Goal: Task Accomplishment & Management: Manage account settings

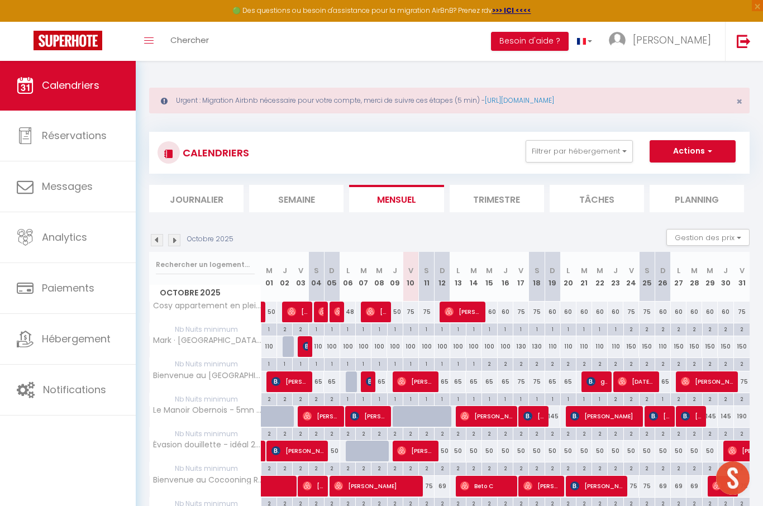
click at [171, 238] on img at bounding box center [174, 240] width 12 height 12
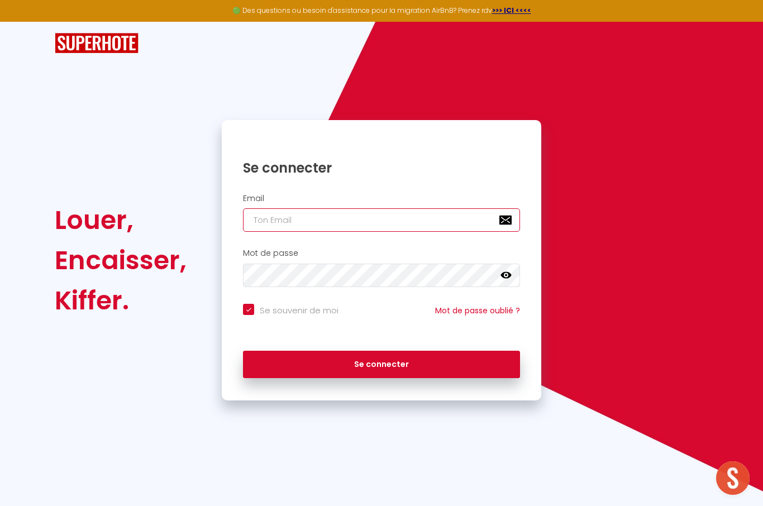
click at [299, 218] on input "email" at bounding box center [381, 219] width 277 height 23
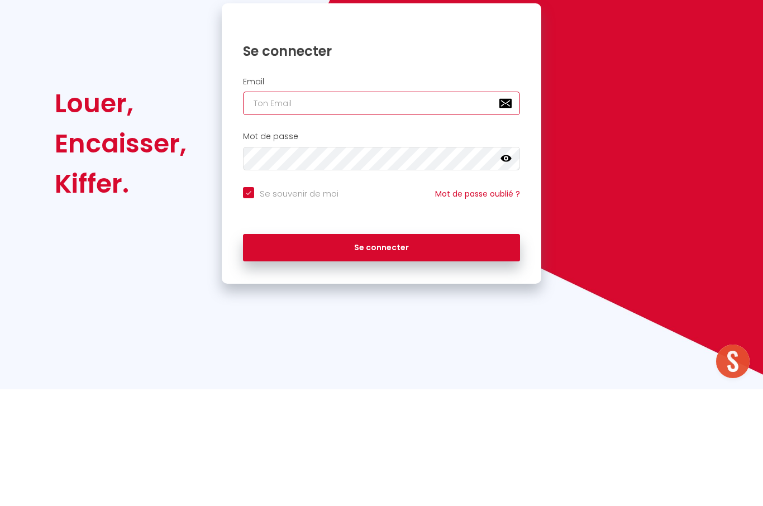
type input "[EMAIL_ADDRESS][DOMAIN_NAME]"
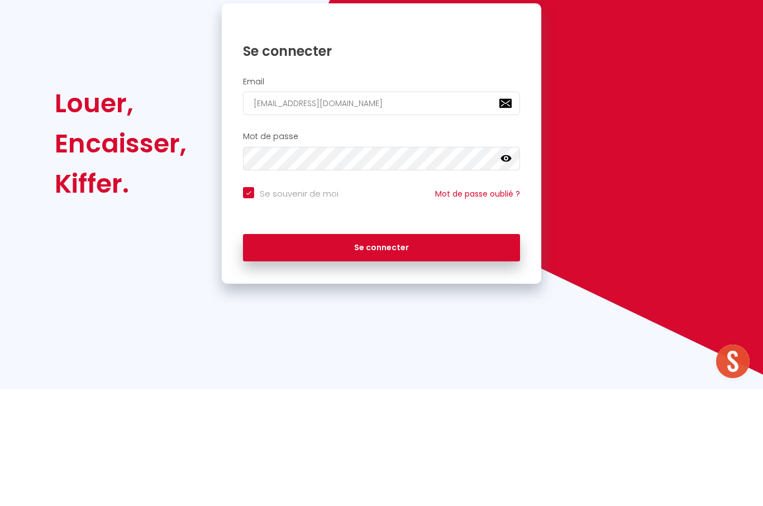
click at [381, 351] on button "Se connecter" at bounding box center [381, 365] width 277 height 28
checkbox input "true"
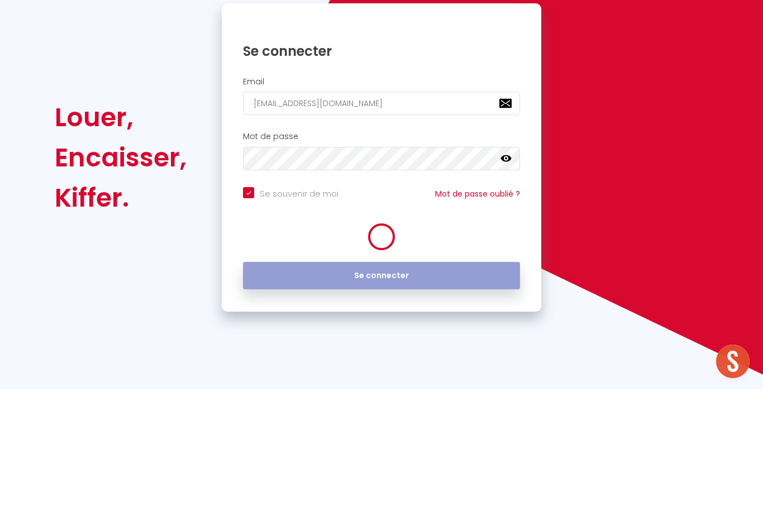
scroll to position [39, 0]
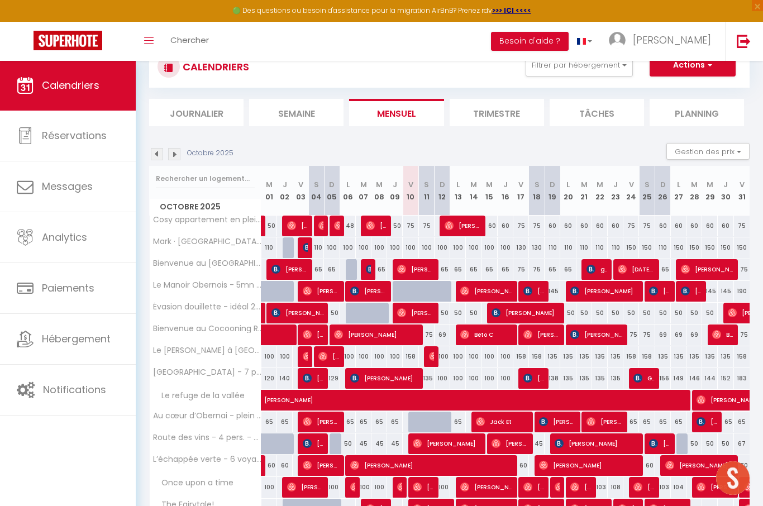
click at [175, 151] on img at bounding box center [174, 154] width 12 height 12
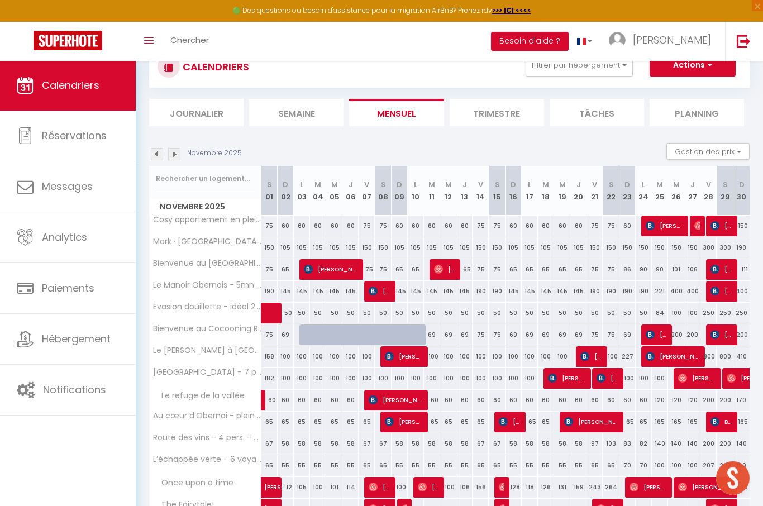
click at [171, 156] on img at bounding box center [174, 154] width 12 height 12
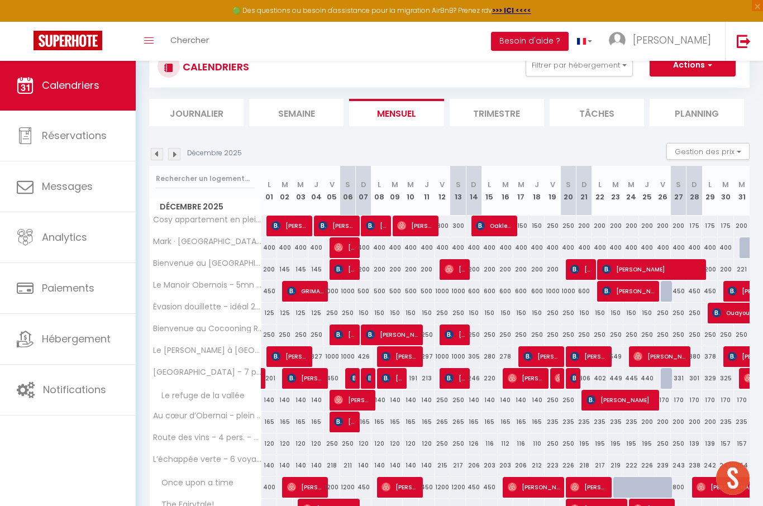
click at [171, 156] on img at bounding box center [174, 154] width 12 height 12
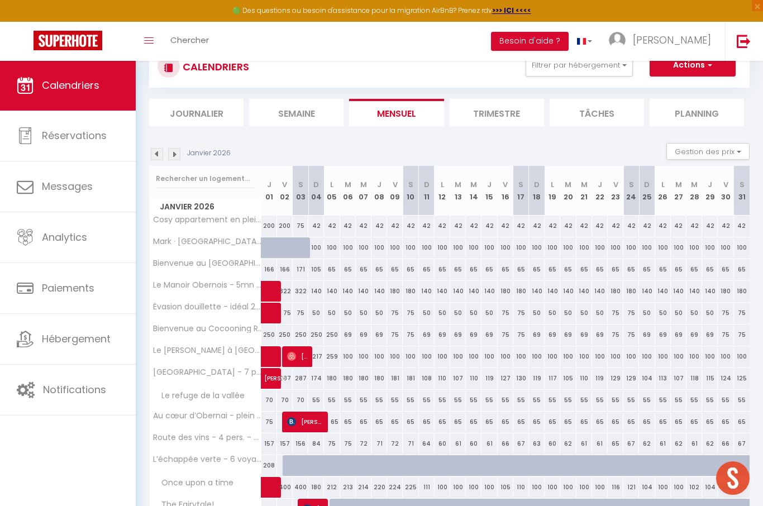
click at [172, 155] on img at bounding box center [174, 154] width 12 height 12
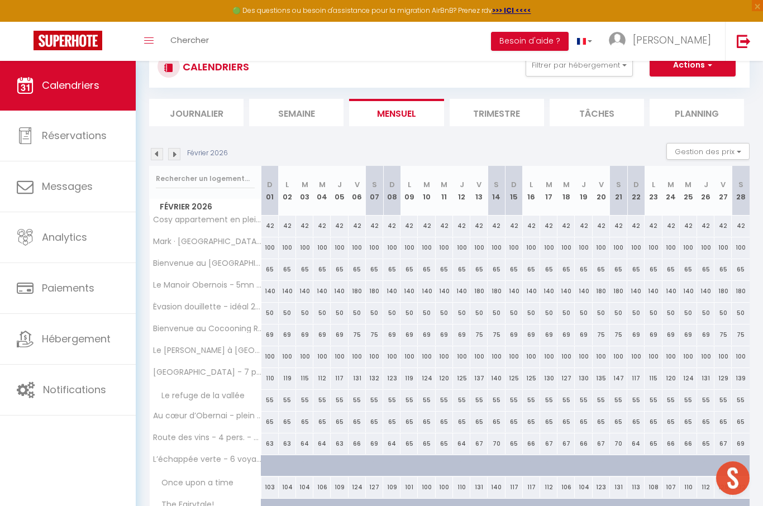
click at [171, 155] on img at bounding box center [174, 154] width 12 height 12
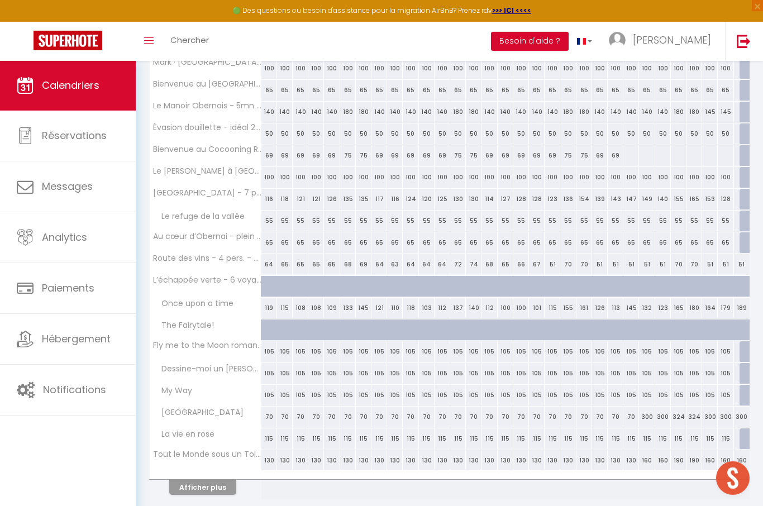
scroll to position [221, 0]
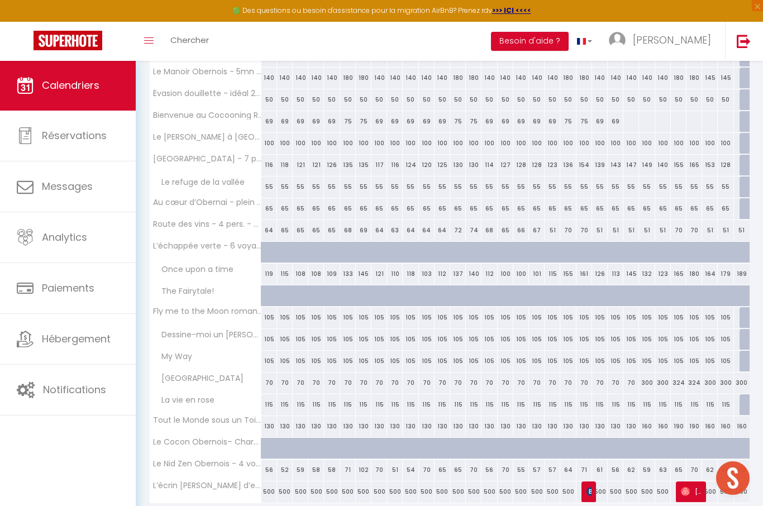
scroll to position [302, 0]
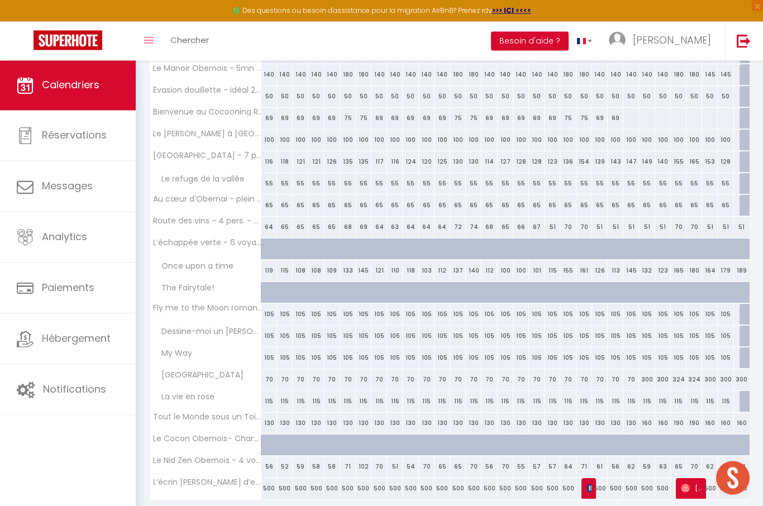
click at [591, 489] on img at bounding box center [590, 488] width 9 height 9
select select "OK"
select select "KO"
select select "0"
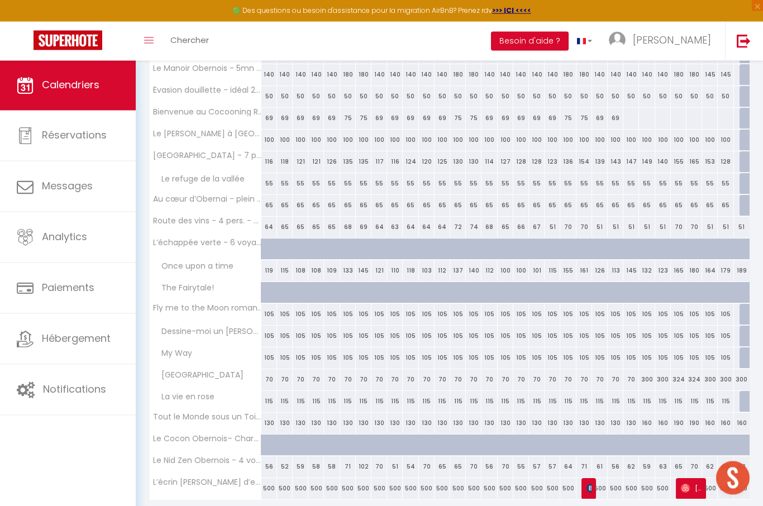
select select "1"
select select
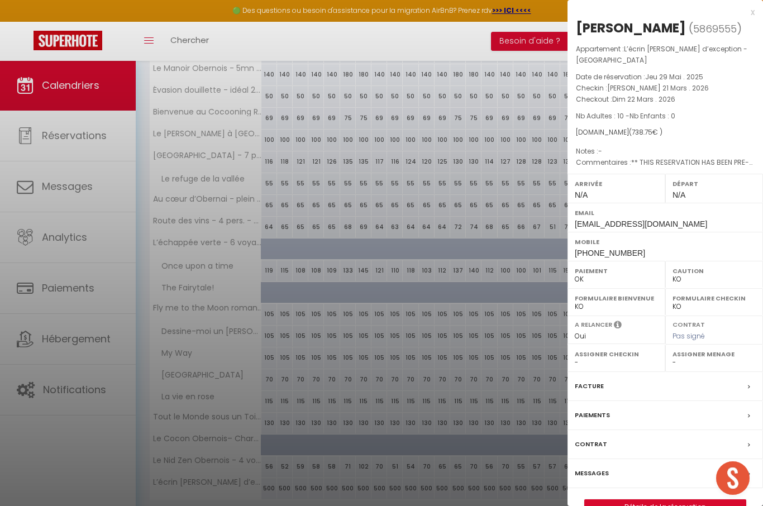
click at [754, 7] on div "x" at bounding box center [660, 12] width 187 height 13
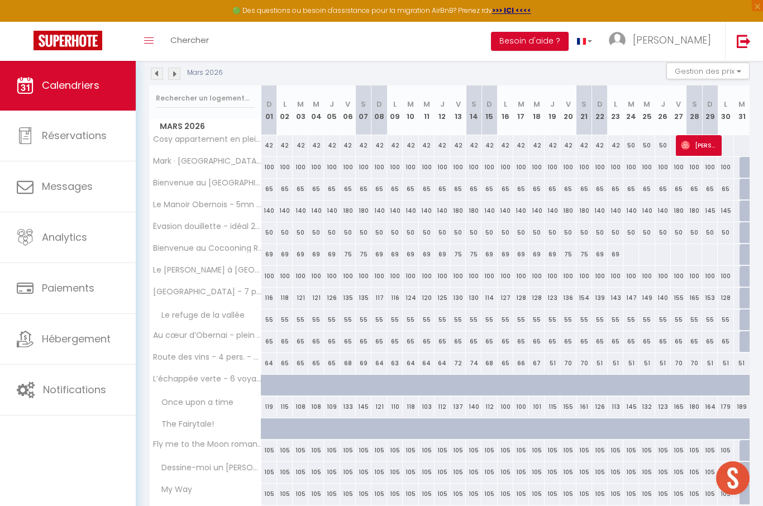
scroll to position [0, 0]
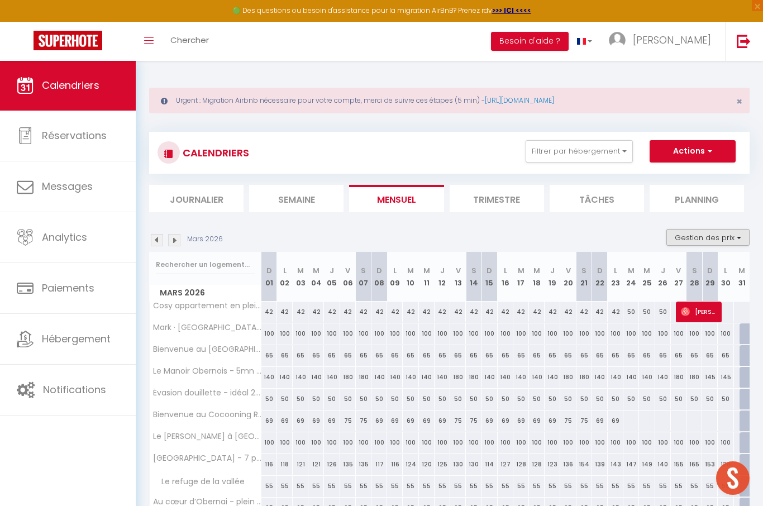
click at [737, 237] on button "Gestion des prix" at bounding box center [707, 237] width 83 height 17
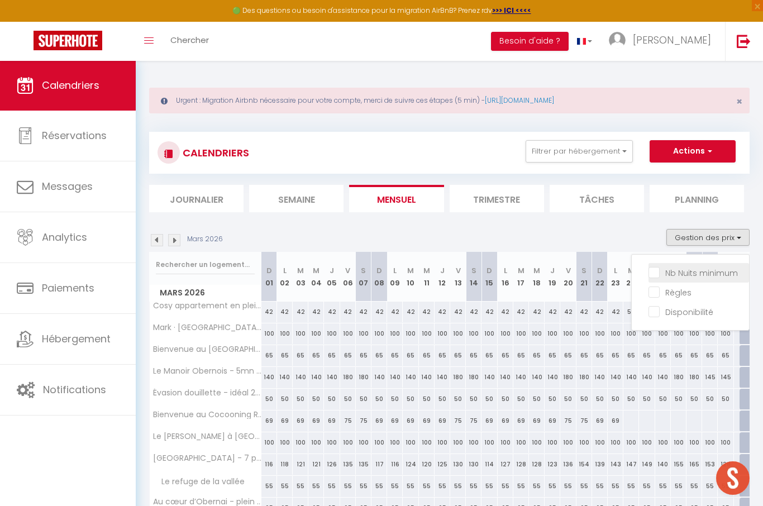
click at [726, 275] on input "Nb Nuits minimum" at bounding box center [698, 271] width 100 height 11
checkbox input "true"
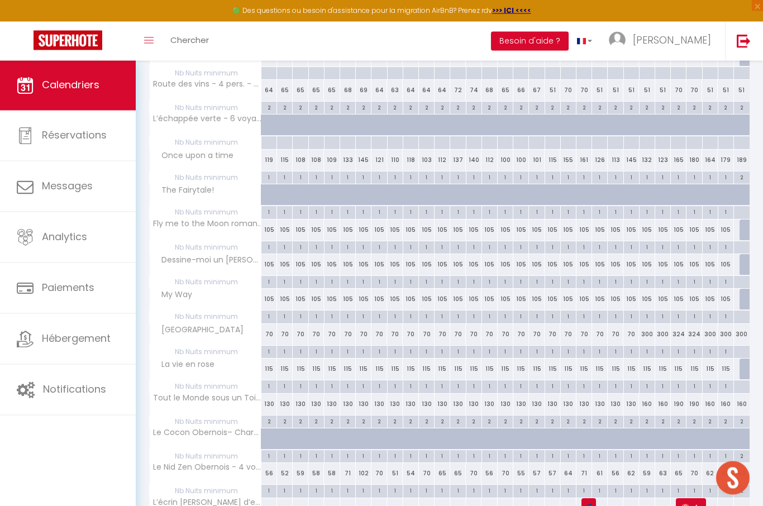
scroll to position [598, 0]
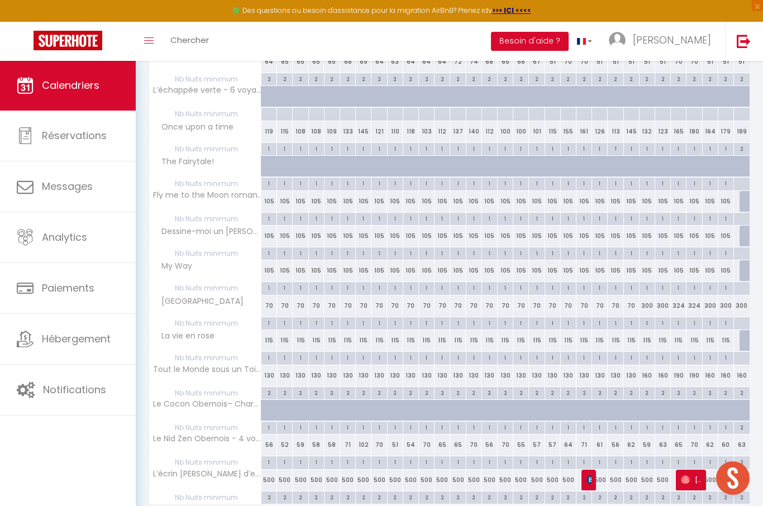
click at [271, 490] on div at bounding box center [381, 253] width 763 height 506
click at [266, 491] on div "2" at bounding box center [268, 496] width 15 height 11
type input "2"
type input "Dim 01 Mars 2026"
type input "Lun 02 Mars 2026"
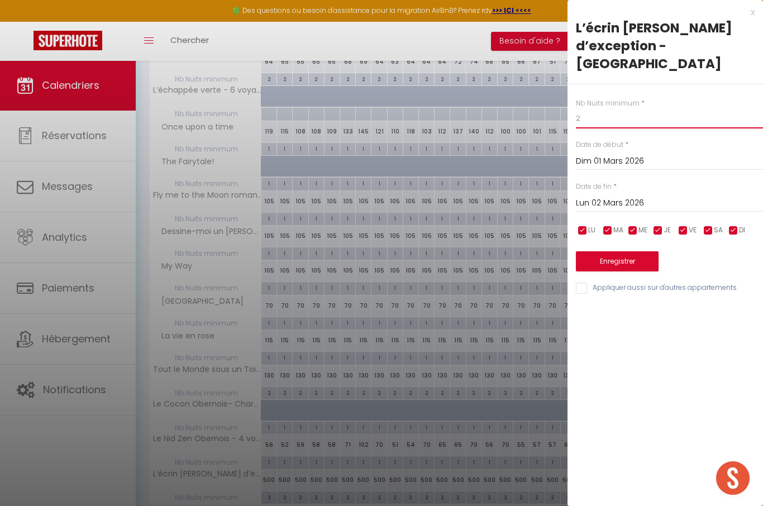
click at [643, 108] on input "2" at bounding box center [669, 118] width 187 height 20
type input "«"
type input "3"
click at [627, 196] on input "Lun 02 Mars 2026" at bounding box center [669, 203] width 187 height 15
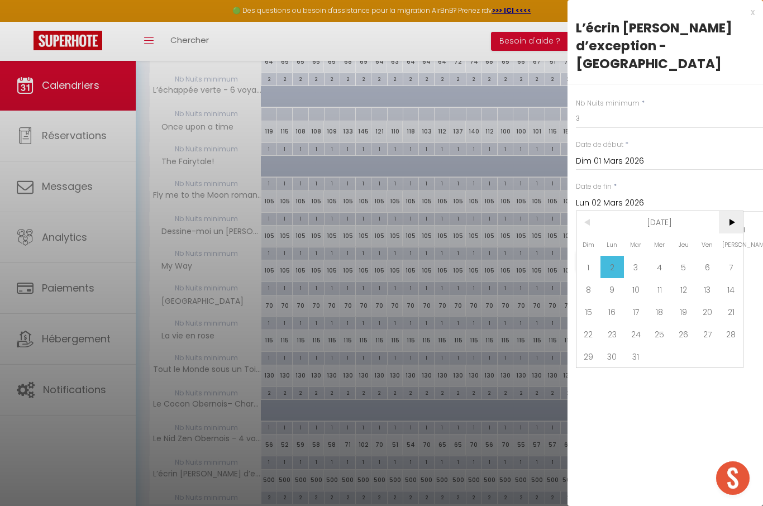
click at [731, 211] on span ">" at bounding box center [730, 222] width 24 height 22
click at [728, 211] on span ">" at bounding box center [730, 222] width 24 height 22
click at [726, 211] on span ">" at bounding box center [730, 222] width 24 height 22
click at [738, 211] on span ">" at bounding box center [730, 222] width 24 height 22
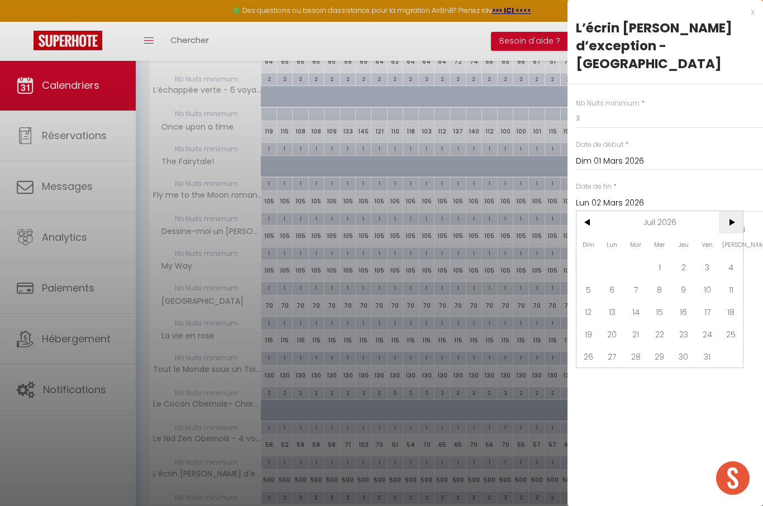
click at [738, 211] on span ">" at bounding box center [730, 222] width 24 height 22
click at [736, 211] on span ">" at bounding box center [730, 222] width 24 height 22
click at [740, 211] on span ">" at bounding box center [730, 222] width 24 height 22
click at [729, 211] on span ">" at bounding box center [730, 222] width 24 height 22
click at [682, 345] on span "31" at bounding box center [683, 356] width 24 height 22
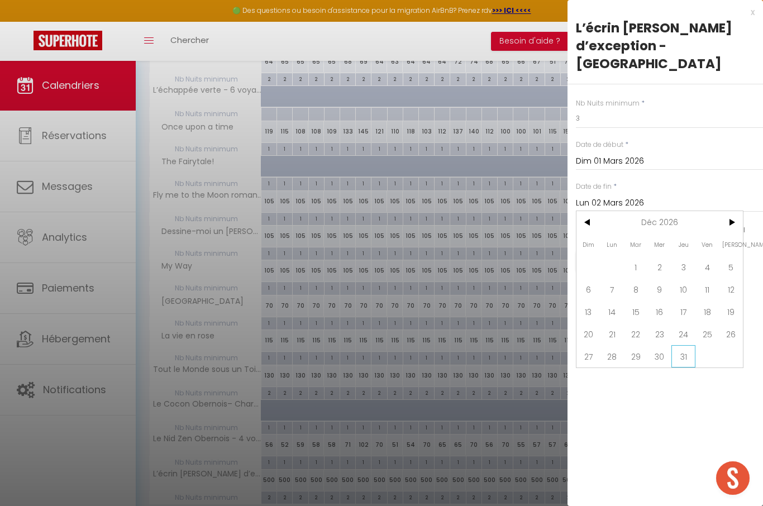
type input "Jeu 31 Décembre 2026"
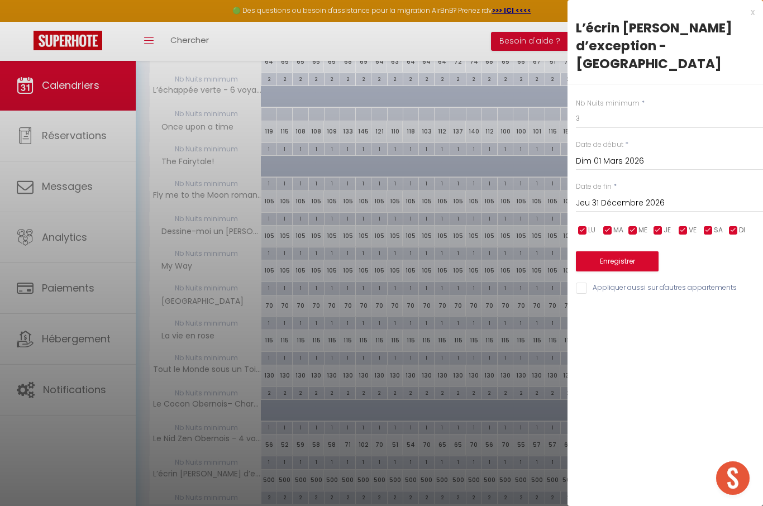
click at [632, 251] on button "Enregistrer" at bounding box center [617, 261] width 83 height 20
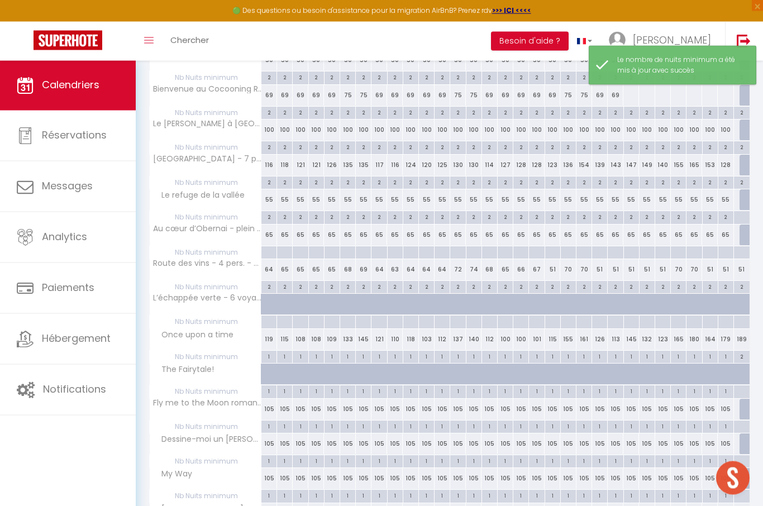
scroll to position [522, 0]
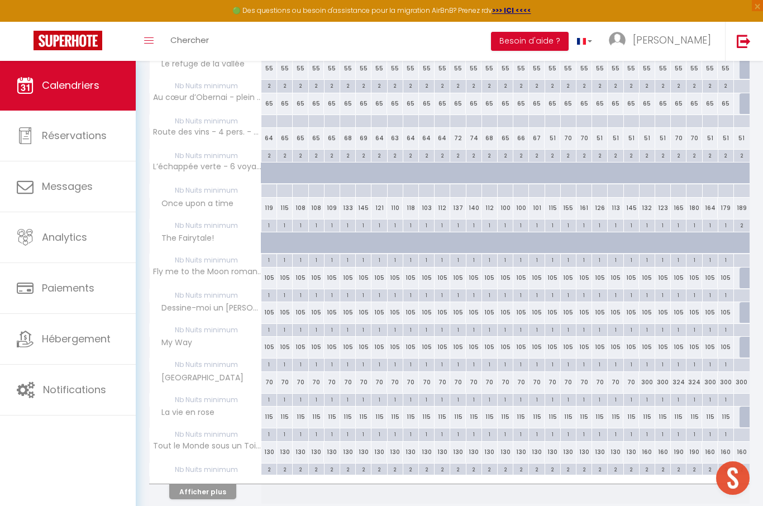
click at [211, 484] on button "Afficher plus" at bounding box center [202, 491] width 67 height 15
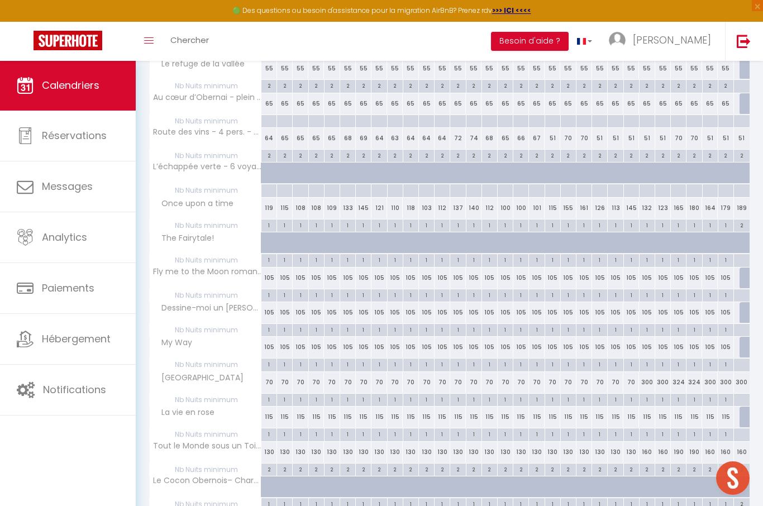
click at [272, 450] on div "130" at bounding box center [269, 452] width 16 height 21
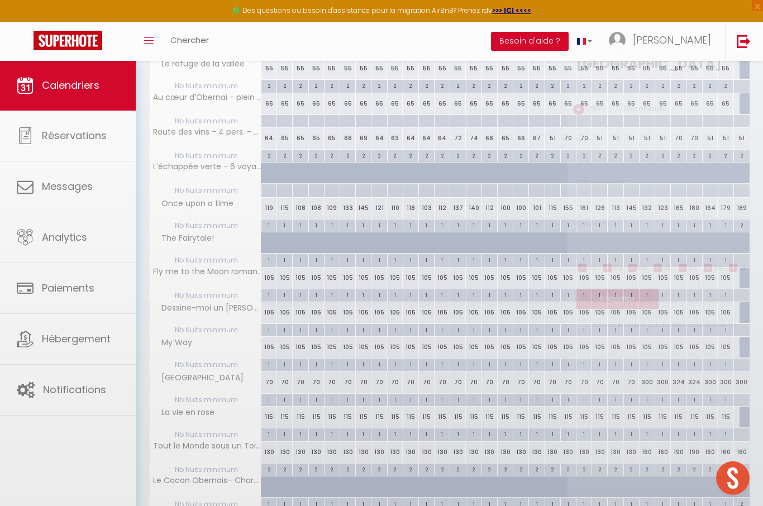
type input "130"
type input "Dim 01 Mars 2026"
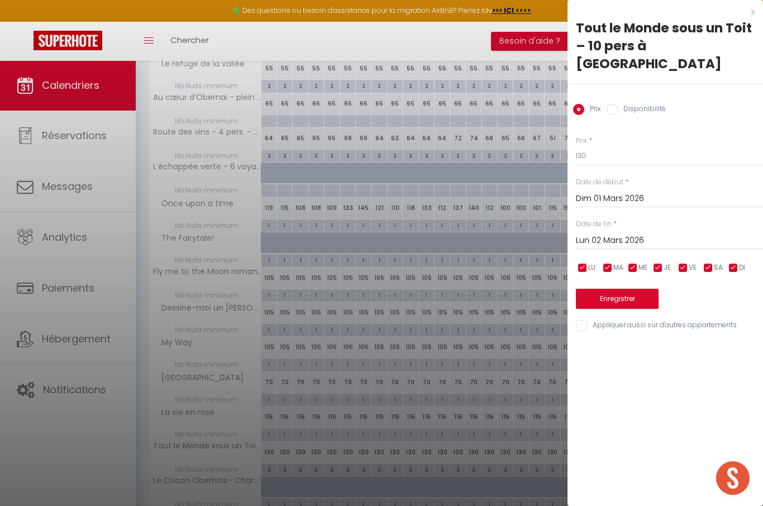
click at [624, 233] on input "Lun 02 Mars 2026" at bounding box center [669, 240] width 187 height 15
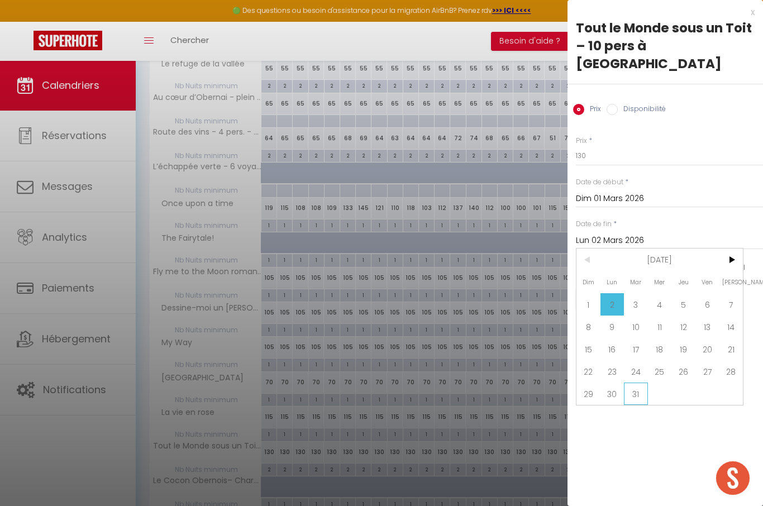
click at [634, 382] on span "31" at bounding box center [636, 393] width 24 height 22
type input "[DATE] Mars 2026"
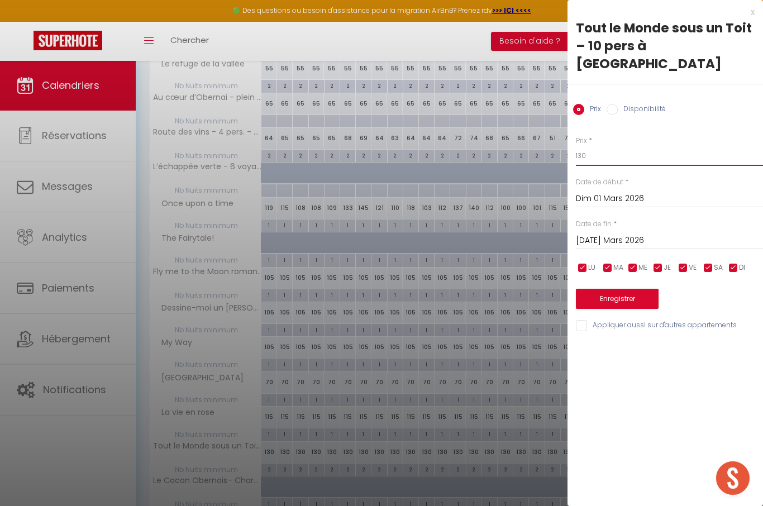
click at [615, 146] on input "130" at bounding box center [669, 156] width 187 height 20
type input "160"
click at [581, 262] on input "checkbox" at bounding box center [582, 267] width 11 height 11
click at [580, 262] on input "checkbox" at bounding box center [582, 267] width 11 height 11
checkbox input "true"
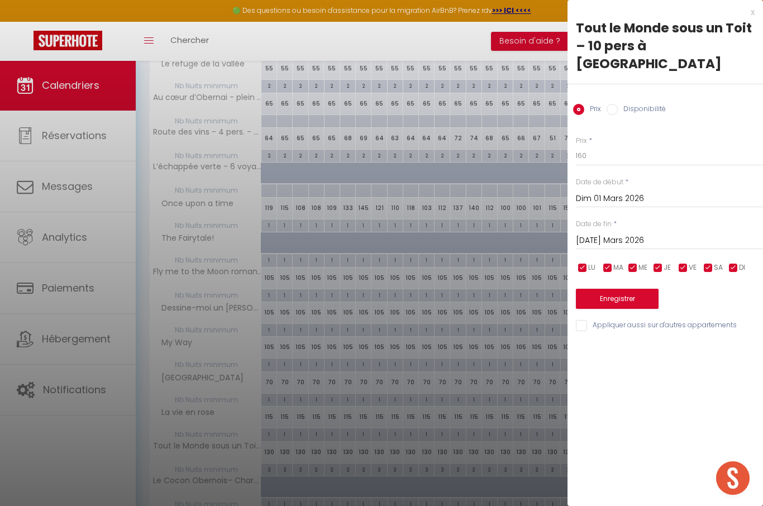
click at [629, 262] on input "checkbox" at bounding box center [632, 267] width 11 height 11
checkbox input "true"
click at [586, 262] on input "checkbox" at bounding box center [582, 267] width 11 height 11
checkbox input "false"
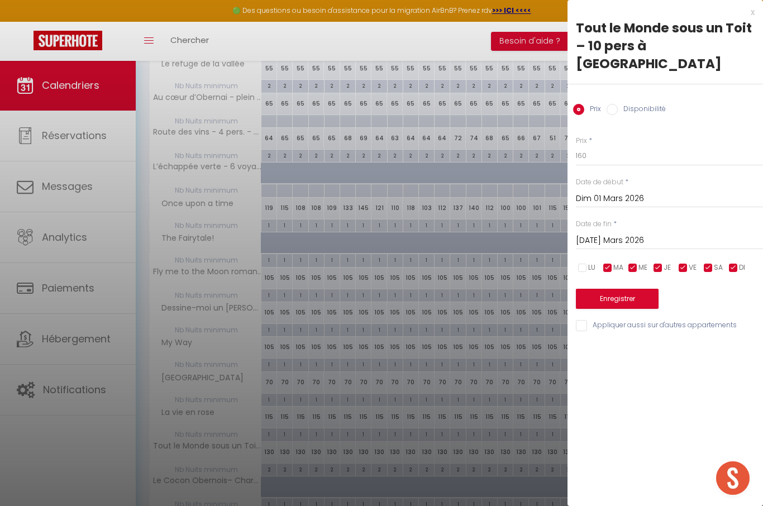
click at [606, 262] on input "checkbox" at bounding box center [607, 267] width 11 height 11
click at [622, 262] on span "MA" at bounding box center [618, 267] width 10 height 11
checkbox input "true"
click at [655, 262] on input "checkbox" at bounding box center [657, 267] width 11 height 11
checkbox input "false"
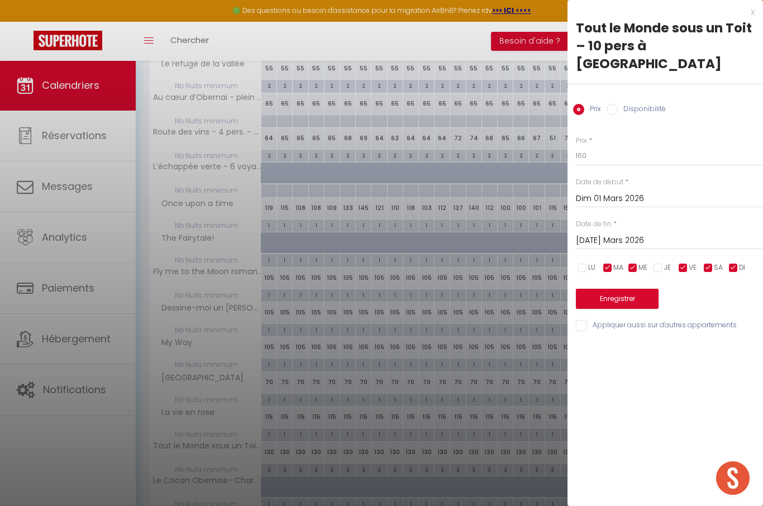
click at [631, 262] on input "checkbox" at bounding box center [632, 267] width 11 height 11
checkbox input "true"
click at [736, 262] on input "checkbox" at bounding box center [732, 267] width 11 height 11
checkbox input "false"
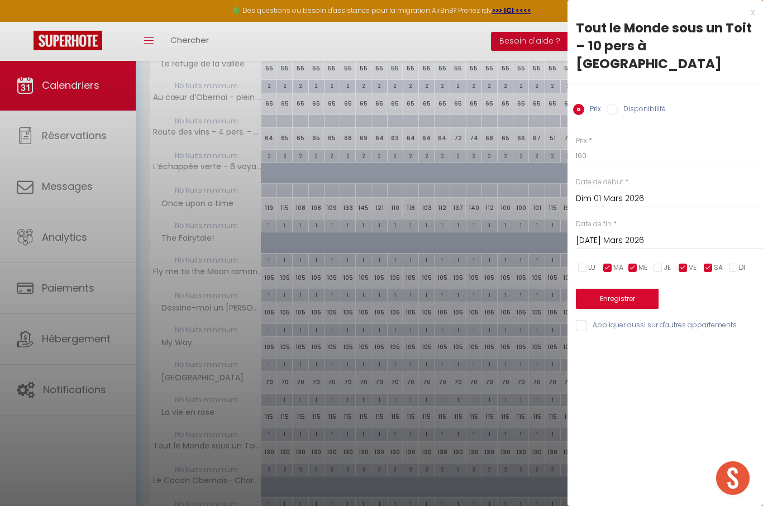
click at [603, 262] on input "checkbox" at bounding box center [607, 267] width 11 height 11
checkbox input "false"
click at [634, 262] on input "checkbox" at bounding box center [632, 267] width 11 height 11
checkbox input "false"
click at [634, 146] on input "160" at bounding box center [669, 156] width 187 height 20
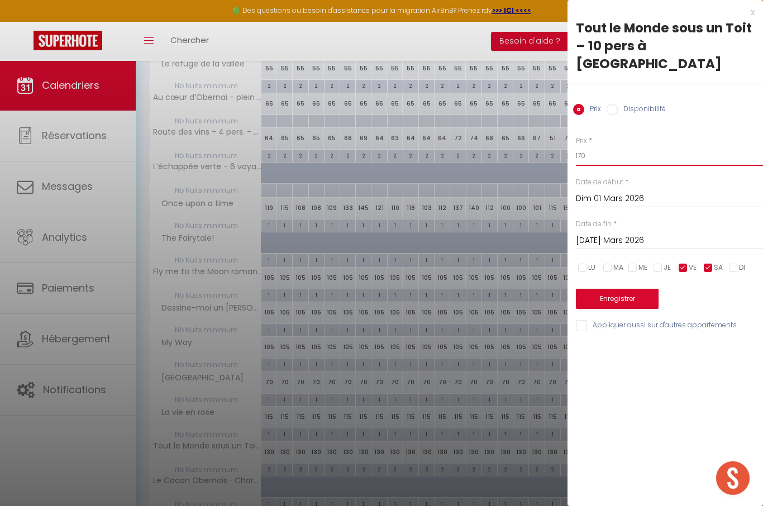
type input "170"
click at [627, 289] on button "Enregistrer" at bounding box center [617, 299] width 83 height 20
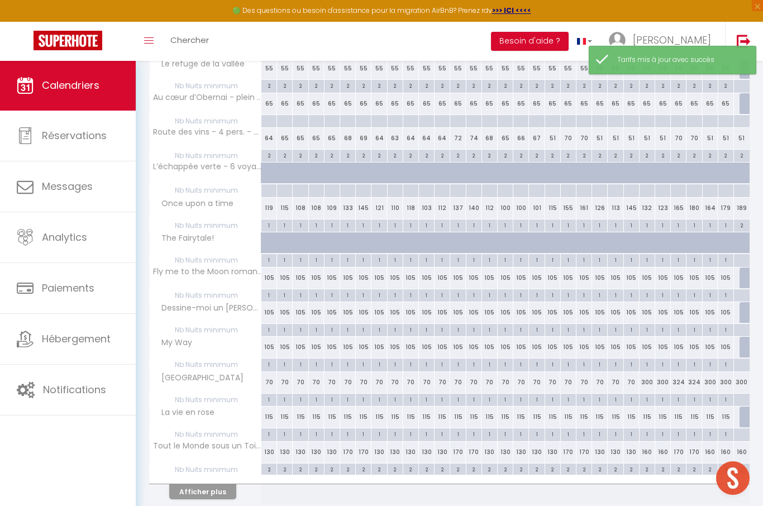
click at [207, 484] on button "Afficher plus" at bounding box center [202, 491] width 67 height 15
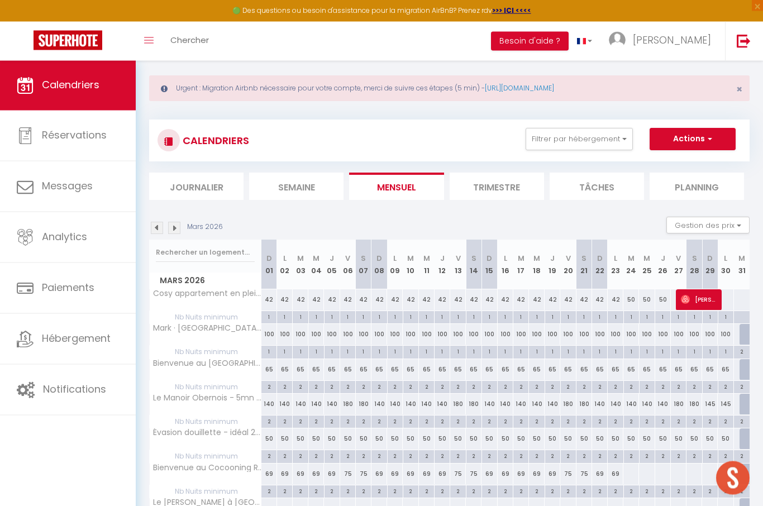
scroll to position [0, 0]
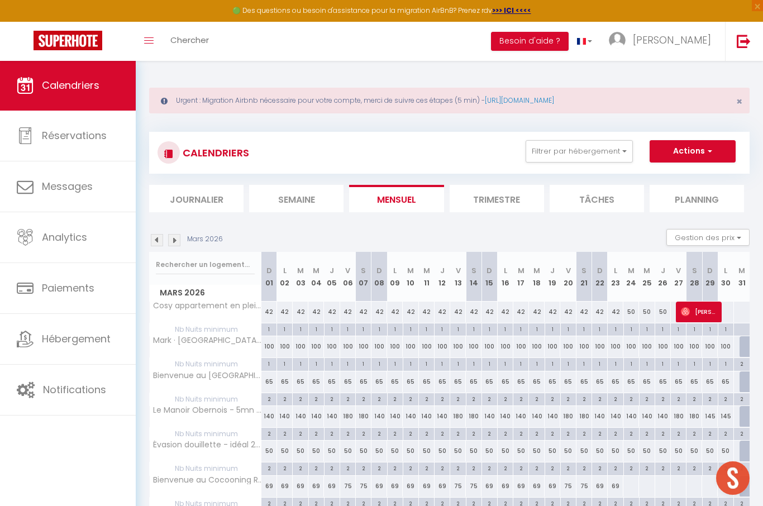
click at [157, 242] on img at bounding box center [157, 240] width 12 height 12
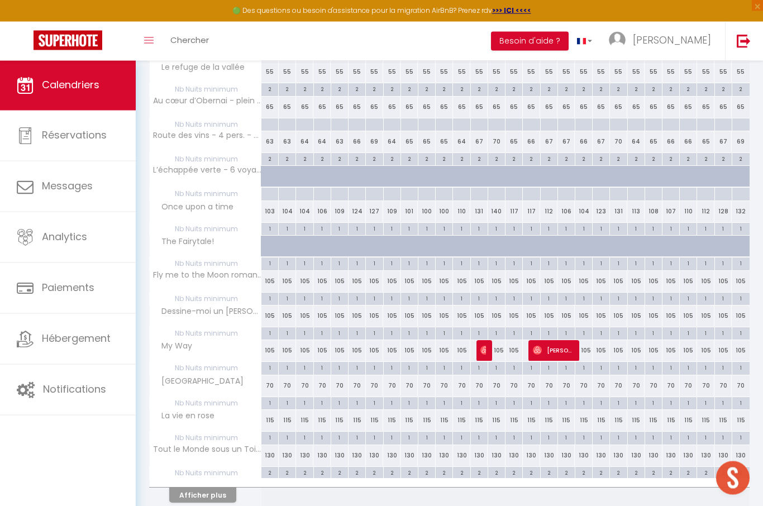
scroll to position [522, 0]
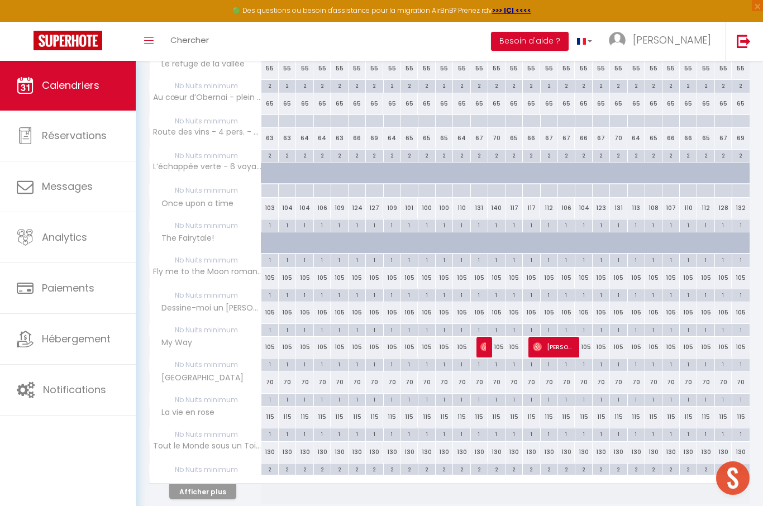
click at [204, 491] on button "Afficher plus" at bounding box center [202, 491] width 67 height 15
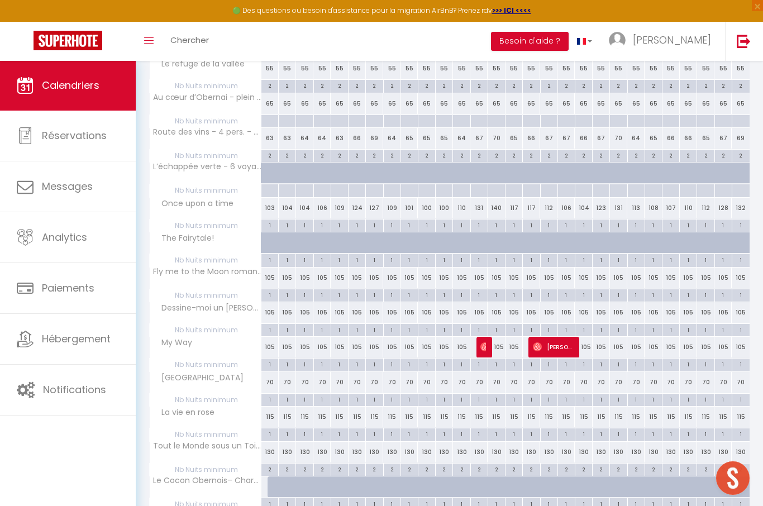
scroll to position [598, 0]
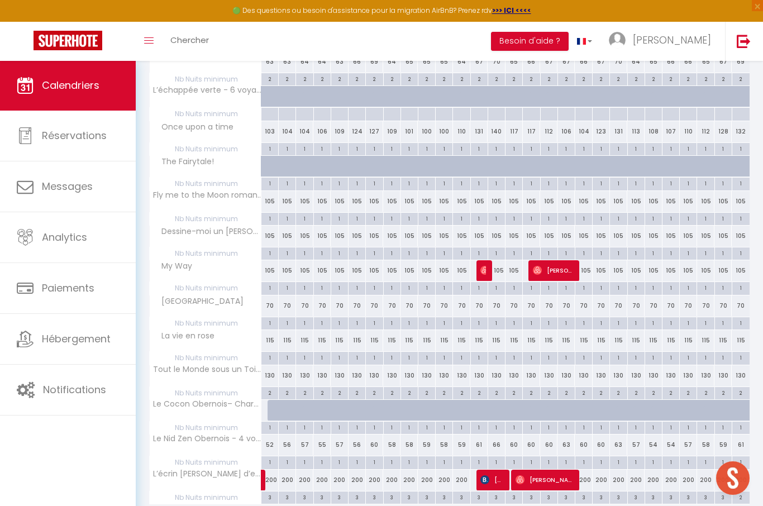
click at [587, 476] on div "200" at bounding box center [582, 479] width 17 height 21
type input "200"
type input "Jeu 19 Février 2026"
type input "Ven 20 Février 2026"
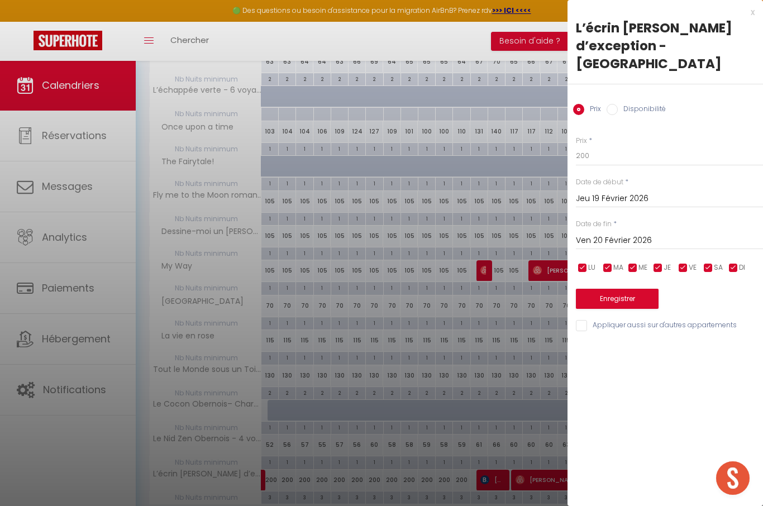
click at [751, 16] on div "x" at bounding box center [660, 12] width 187 height 13
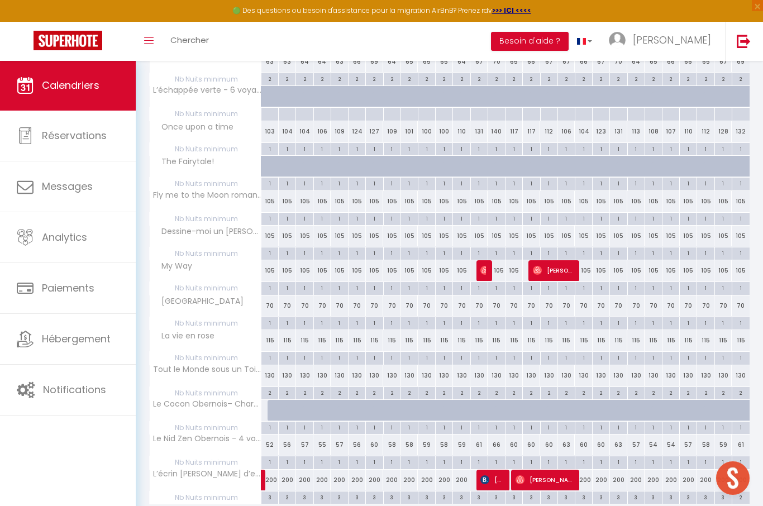
click at [271, 491] on div "3" at bounding box center [269, 496] width 17 height 11
type input "3"
type input "Dim 01 Février 2026"
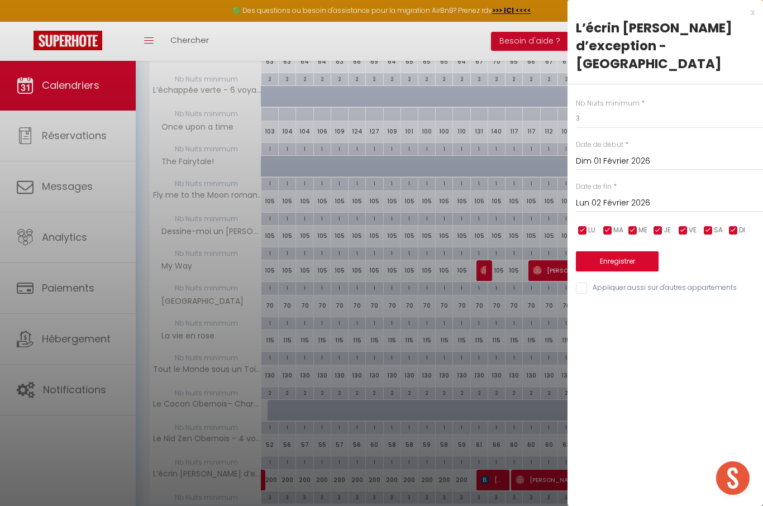
click at [632, 196] on input "Lun 02 Février 2026" at bounding box center [669, 203] width 187 height 15
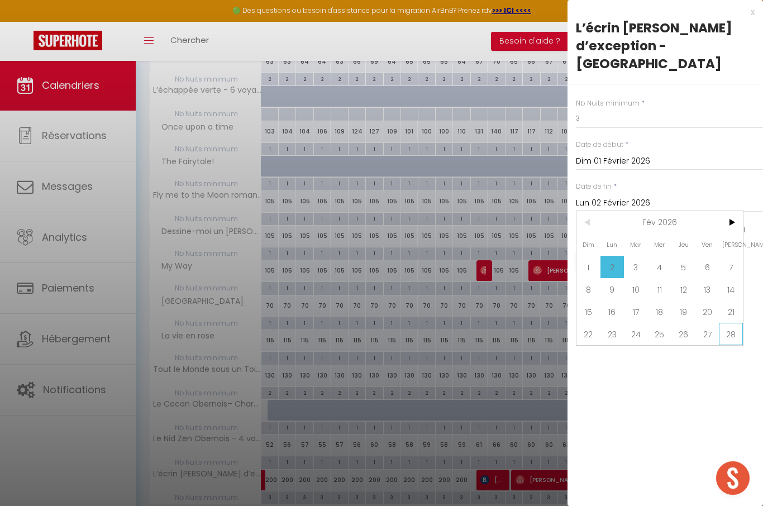
click at [733, 323] on span "28" at bounding box center [730, 334] width 24 height 22
type input "[PERSON_NAME] 28 Février 2026"
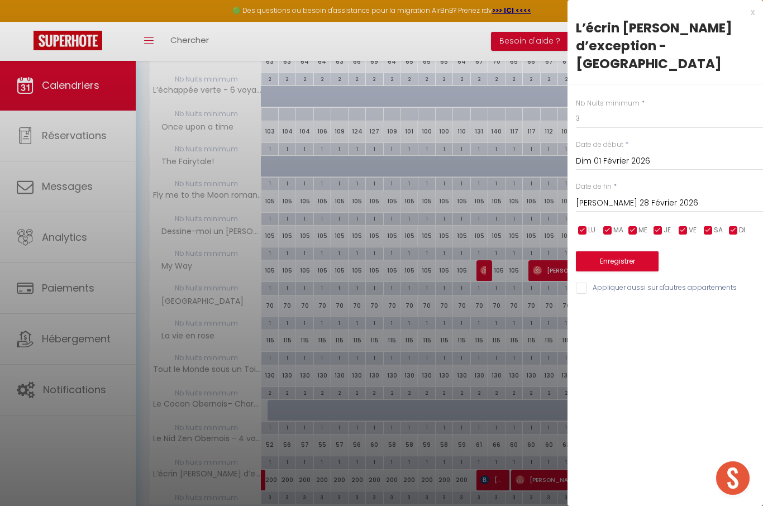
click at [627, 251] on button "Enregistrer" at bounding box center [617, 261] width 83 height 20
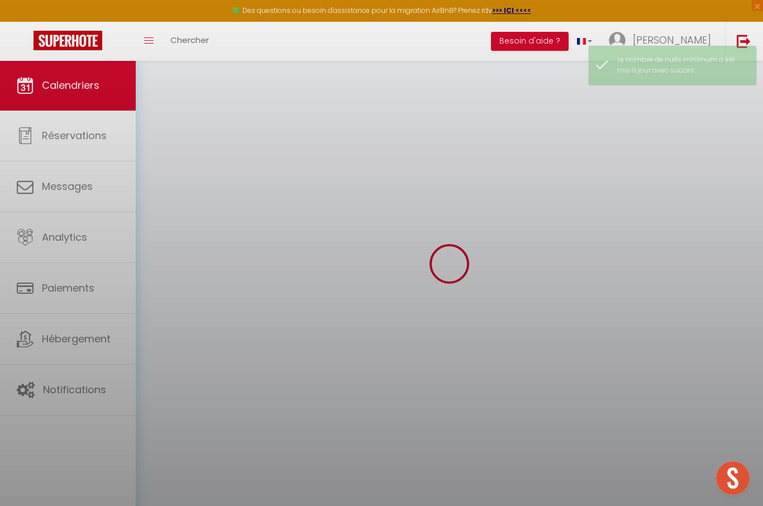
scroll to position [60, 0]
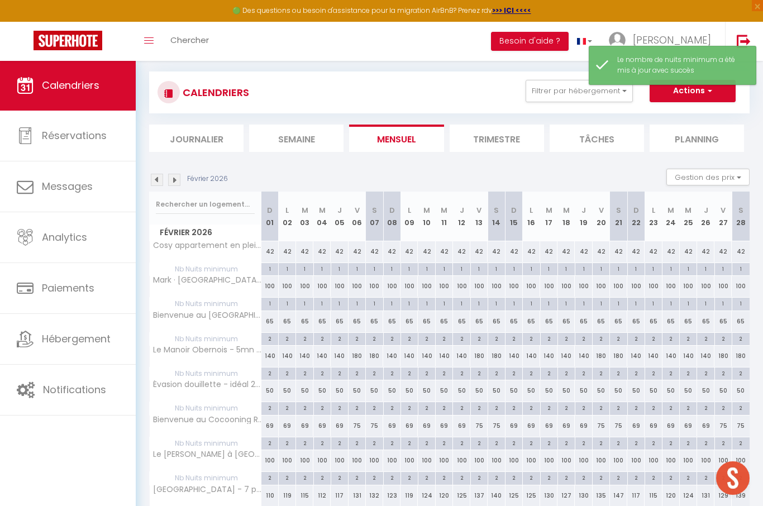
click at [156, 178] on img at bounding box center [157, 180] width 12 height 12
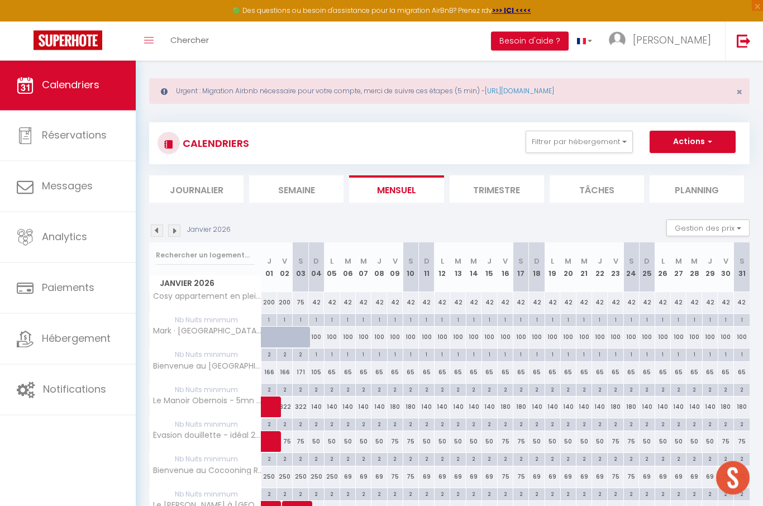
scroll to position [0, 0]
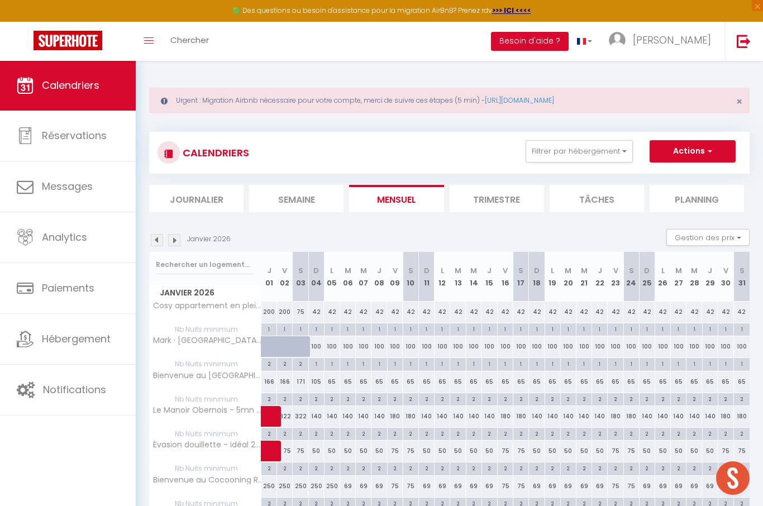
click at [177, 238] on img at bounding box center [174, 240] width 12 height 12
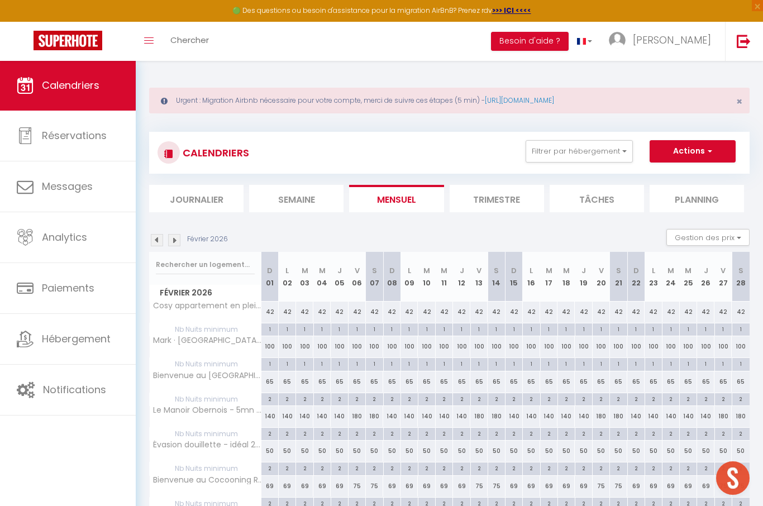
click at [174, 242] on img at bounding box center [174, 240] width 12 height 12
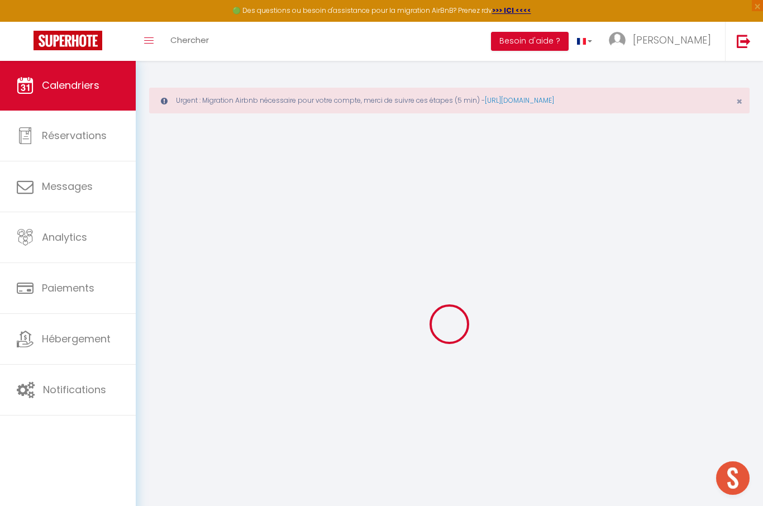
select select "KO"
select select "0"
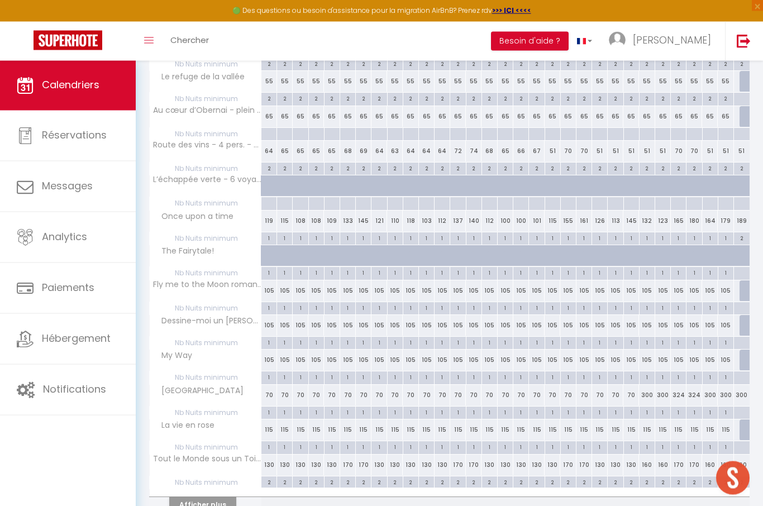
scroll to position [522, 0]
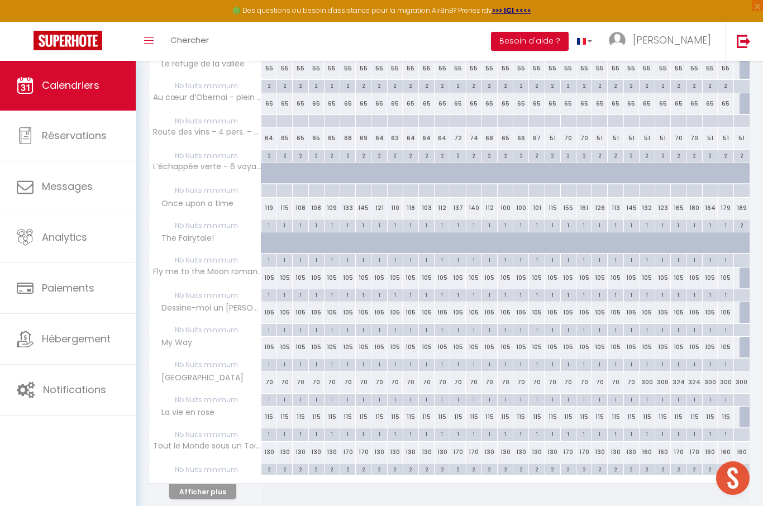
click at [207, 488] on button "Afficher plus" at bounding box center [202, 491] width 67 height 15
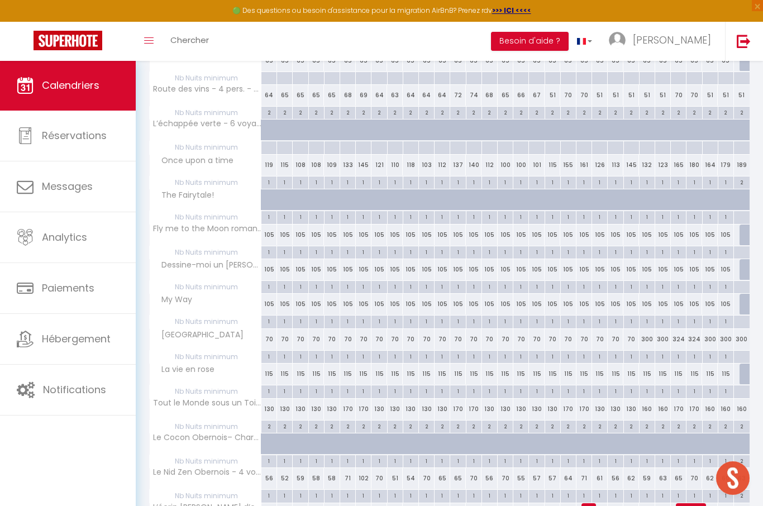
scroll to position [598, 0]
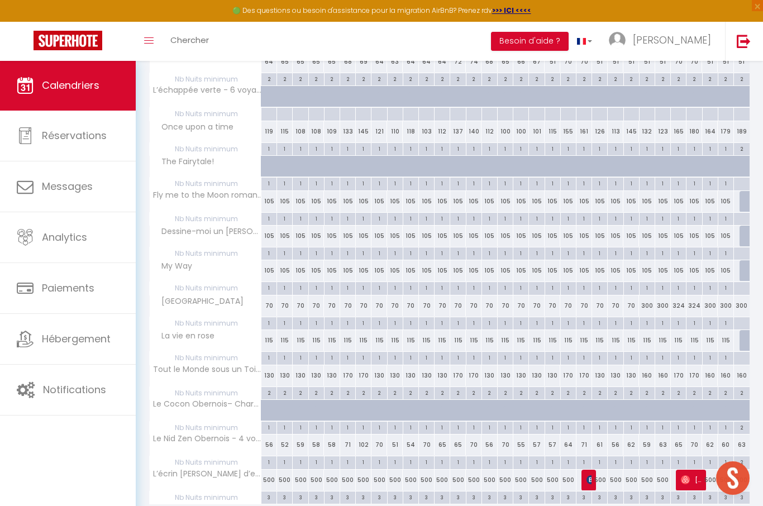
click at [590, 475] on img at bounding box center [590, 479] width 9 height 9
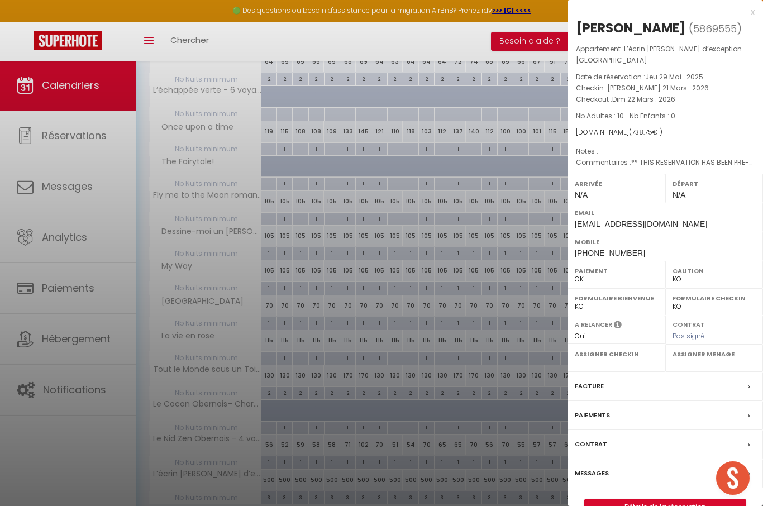
scroll to position [637, 0]
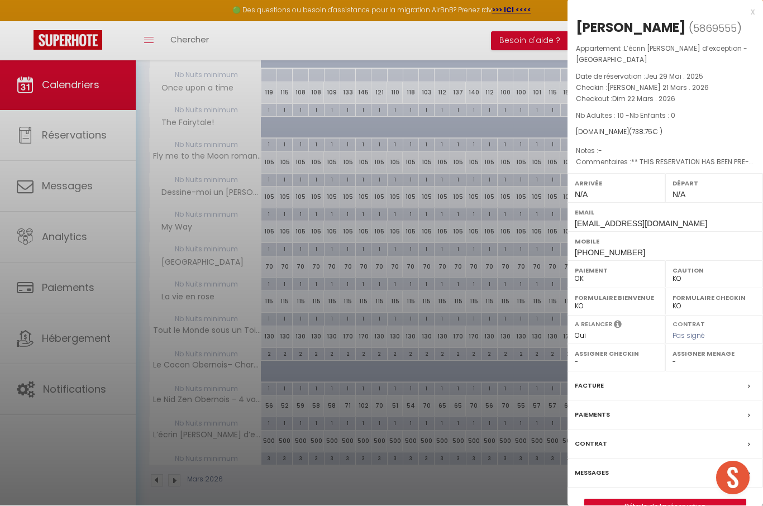
click at [95, 458] on div at bounding box center [381, 253] width 763 height 506
